Goal: Information Seeking & Learning: Learn about a topic

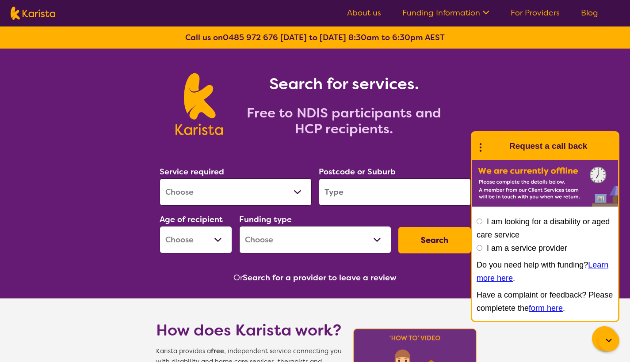
select select "Nursing services"
click at [363, 193] on input "search" at bounding box center [395, 192] width 152 height 27
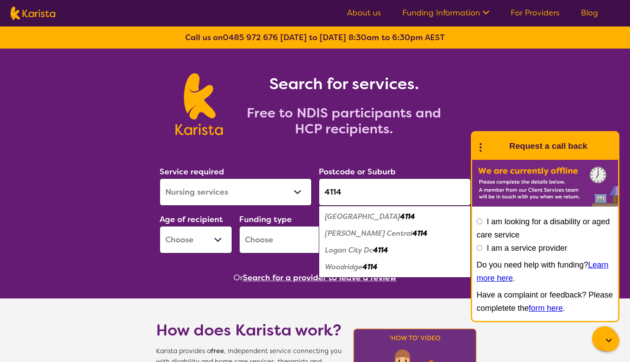
type input "4114"
click at [400, 220] on em "4114" at bounding box center [407, 216] width 15 height 9
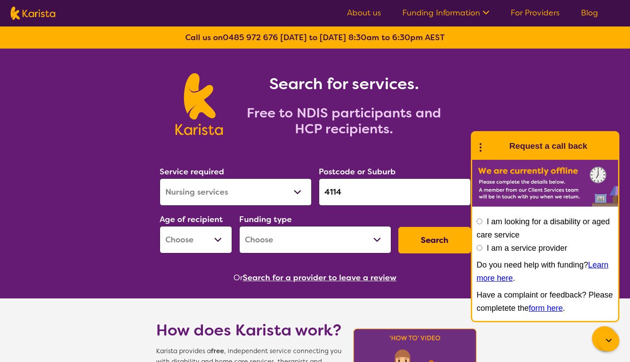
select select "NDIS"
select select "CH"
click at [410, 240] on button "Search" at bounding box center [434, 240] width 72 height 27
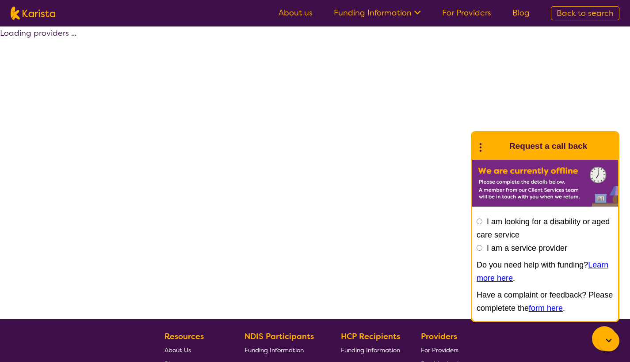
select select "by_score"
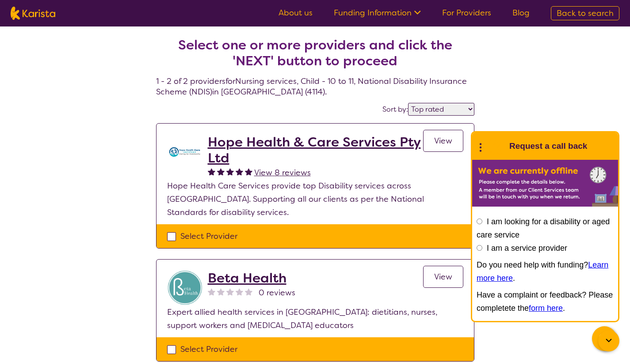
select select "Nursing services"
select select "CH"
select select "NDIS"
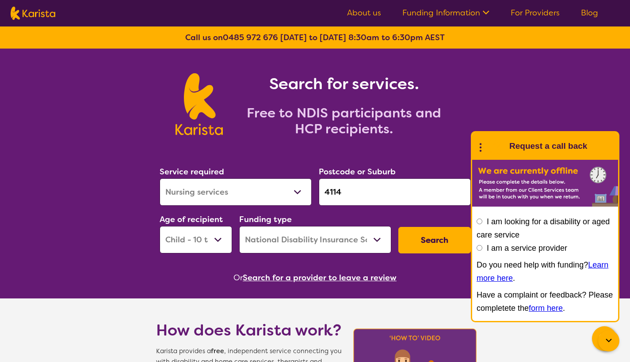
click at [353, 198] on input "4114" at bounding box center [395, 192] width 152 height 27
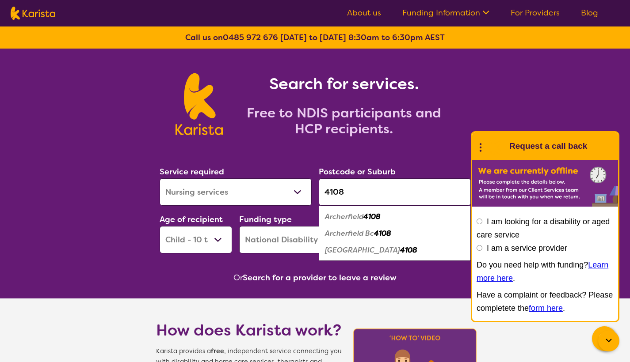
type input "4108"
click at [349, 248] on em "[GEOGRAPHIC_DATA]" at bounding box center [362, 250] width 75 height 9
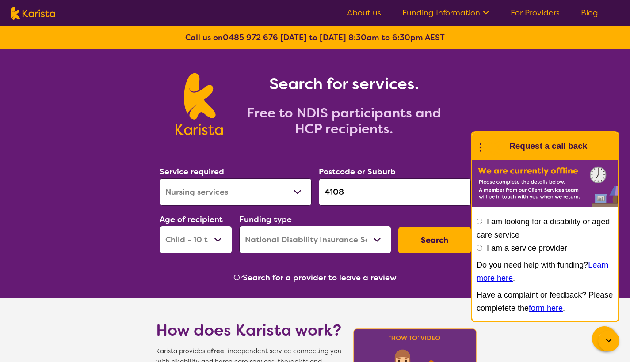
click at [429, 236] on button "Search" at bounding box center [434, 240] width 72 height 27
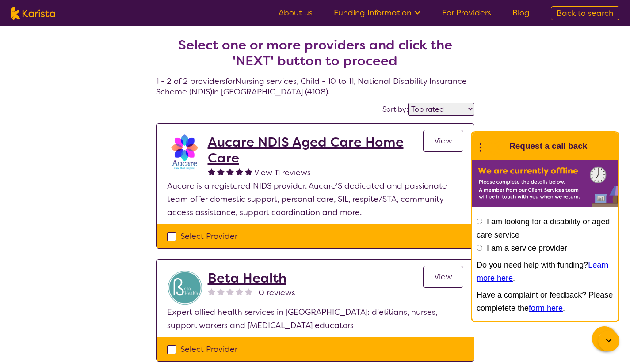
select select "highly_reviewed"
click at [454, 10] on link "For Providers" at bounding box center [466, 13] width 49 height 11
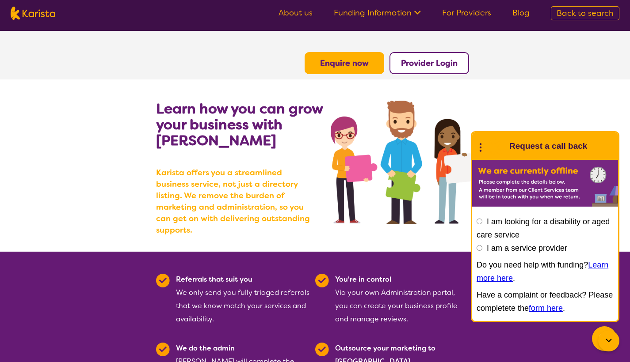
click at [467, 14] on link "For Providers" at bounding box center [466, 13] width 49 height 11
click at [407, 66] on b "Provider Login" at bounding box center [429, 63] width 57 height 11
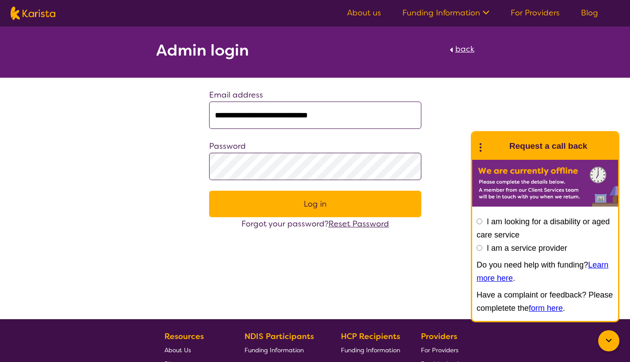
type input "**********"
click at [251, 207] on button "Log in" at bounding box center [315, 204] width 212 height 27
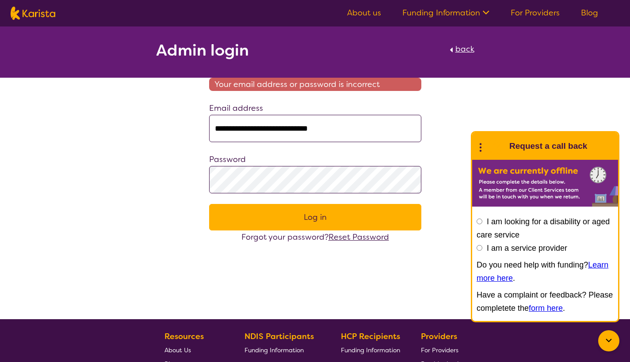
click at [353, 238] on span "Reset Password" at bounding box center [358, 237] width 61 height 11
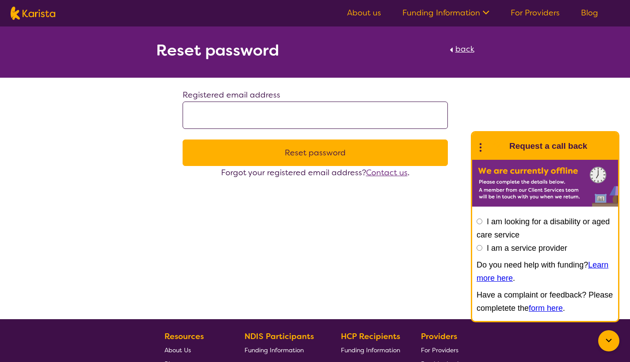
click at [252, 121] on input at bounding box center [314, 115] width 265 height 27
type input "**********"
click at [315, 153] on button "Reset password" at bounding box center [314, 153] width 265 height 27
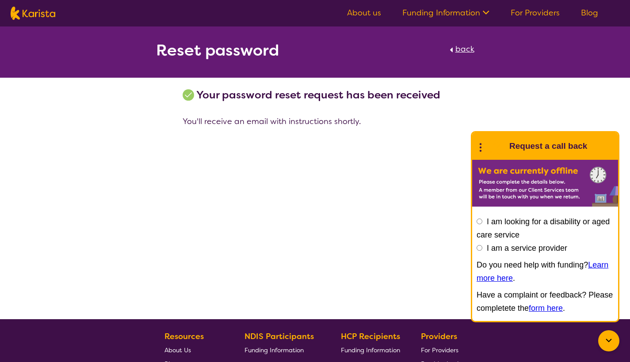
click at [478, 146] on icon at bounding box center [480, 147] width 11 height 14
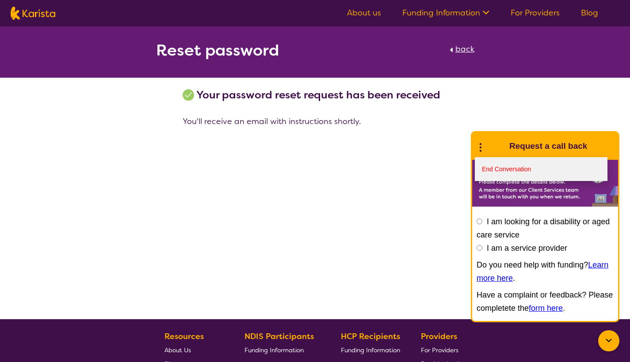
click at [491, 166] on link "End Conversation" at bounding box center [541, 169] width 133 height 24
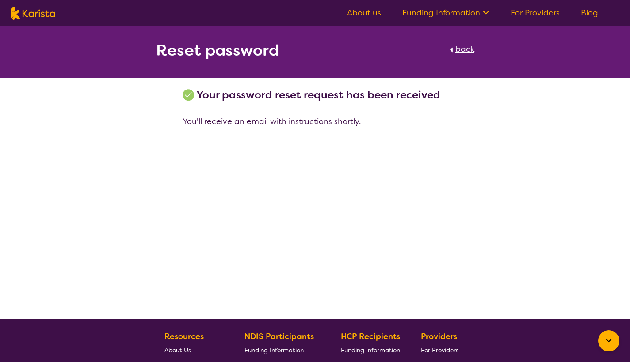
click at [527, 9] on link "For Providers" at bounding box center [534, 13] width 49 height 11
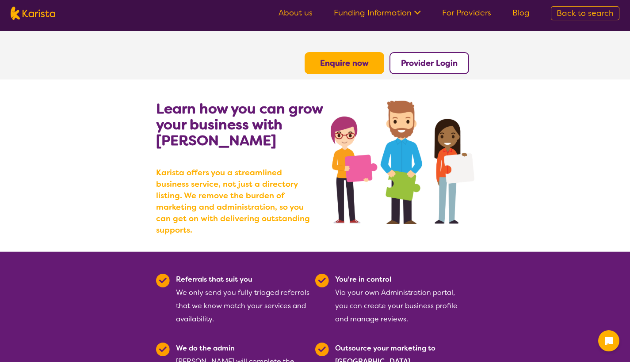
click at [427, 64] on b "Provider Login" at bounding box center [429, 63] width 57 height 11
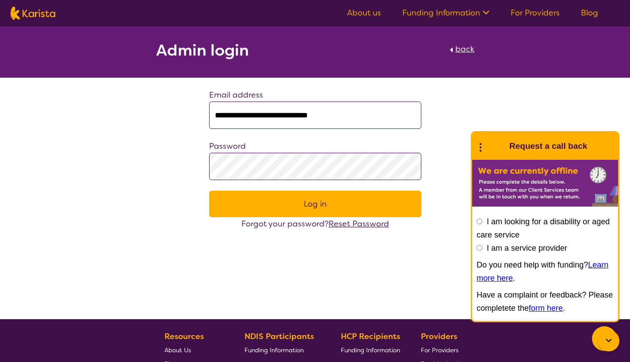
type input "**********"
click at [315, 204] on button "Log in" at bounding box center [315, 204] width 212 height 27
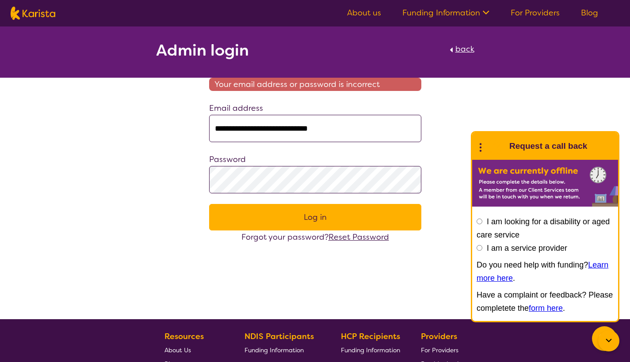
click at [464, 51] on span "back" at bounding box center [464, 49] width 19 height 11
select select "CH"
select select "NDIS"
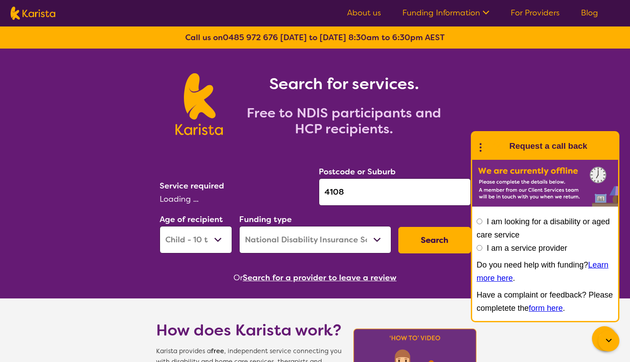
select select "Nursing services"
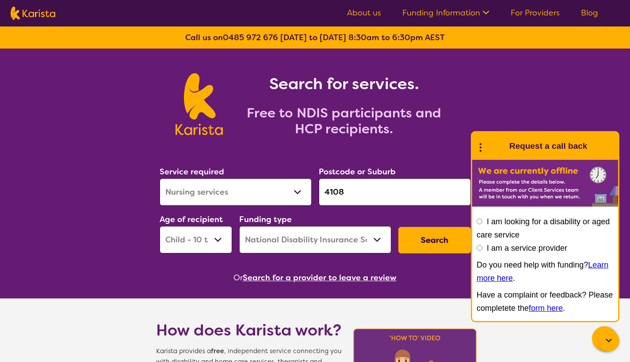
select select "AD"
click at [417, 239] on button "Search" at bounding box center [434, 240] width 72 height 27
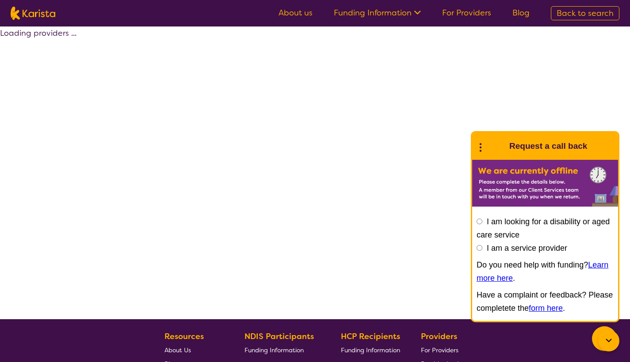
select select "by_score"
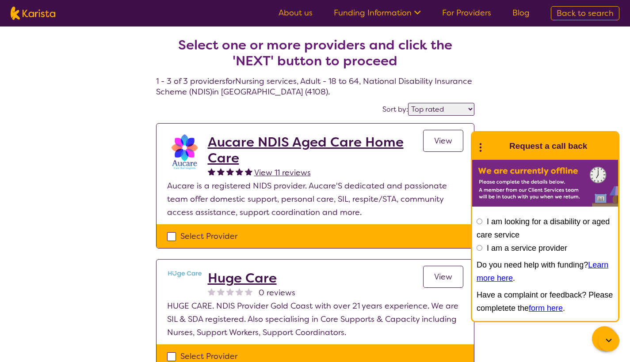
click at [479, 148] on icon at bounding box center [480, 147] width 11 height 14
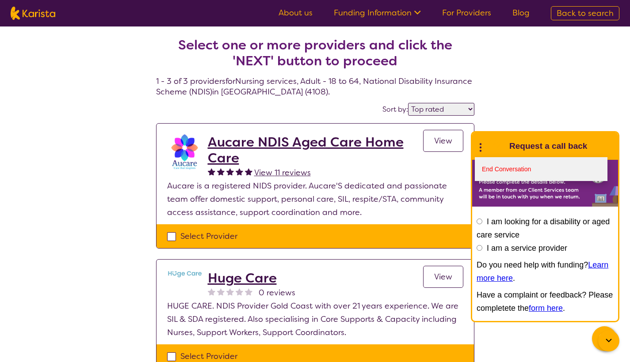
click at [491, 163] on link "End Conversation" at bounding box center [541, 169] width 133 height 24
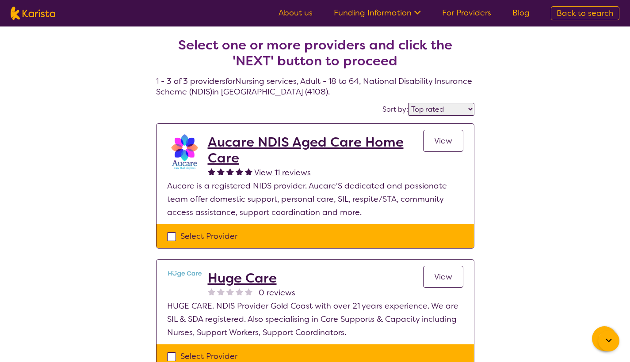
click at [461, 12] on link "For Providers" at bounding box center [466, 13] width 49 height 11
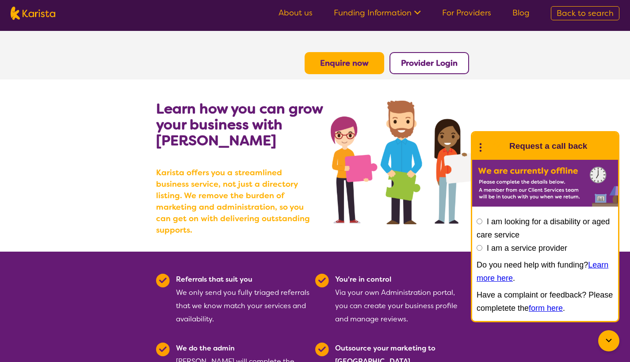
click at [429, 63] on b "Provider Login" at bounding box center [429, 63] width 57 height 11
click at [291, 15] on link "About us" at bounding box center [295, 13] width 34 height 11
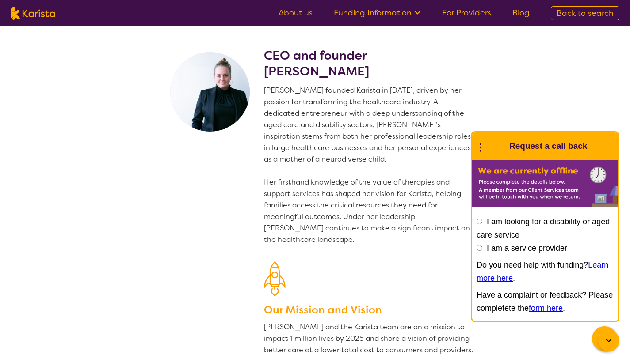
click at [477, 147] on icon at bounding box center [480, 147] width 11 height 14
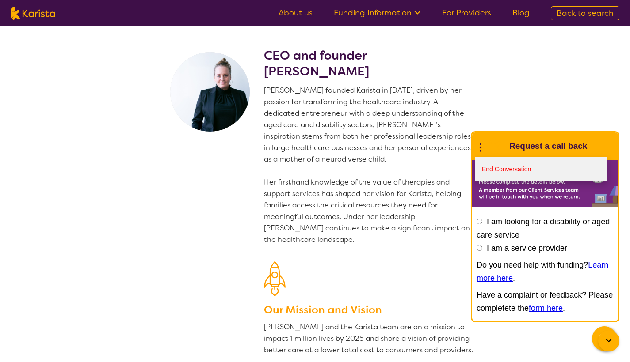
click at [491, 167] on link "End Conversation" at bounding box center [541, 169] width 133 height 24
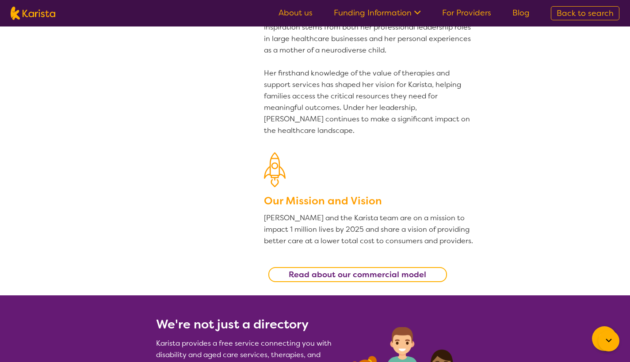
scroll to position [114, 0]
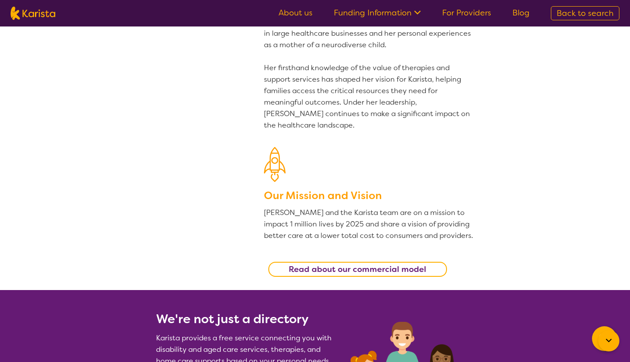
click at [385, 270] on b "Read about our commercial model" at bounding box center [357, 269] width 137 height 11
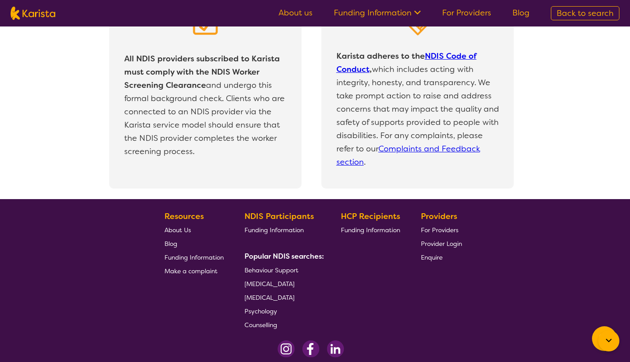
scroll to position [1878, 0]
